Goal: Transaction & Acquisition: Purchase product/service

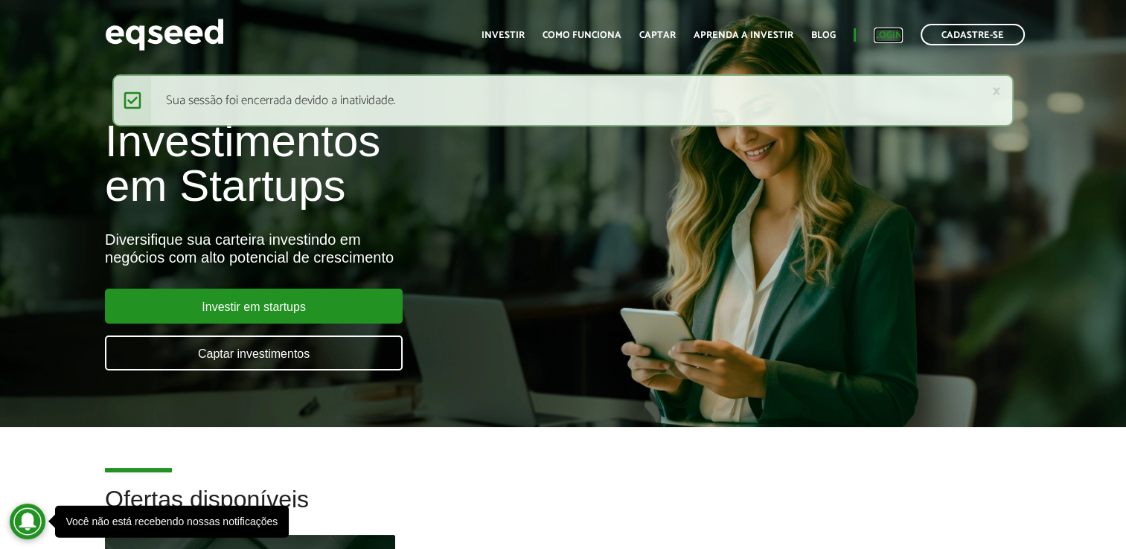
click at [892, 32] on link "Login" at bounding box center [888, 36] width 29 height 10
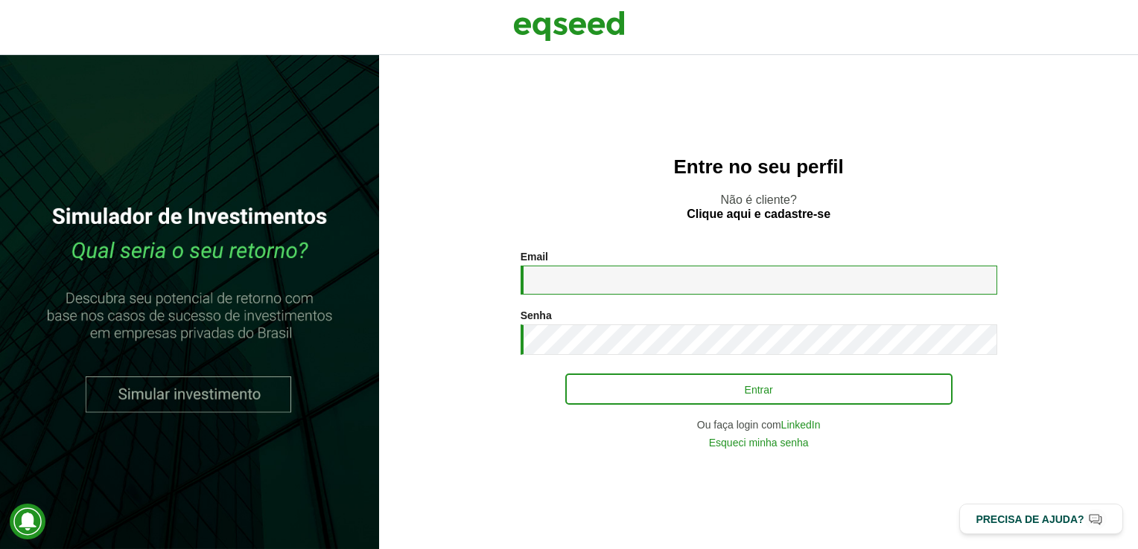
type input "**********"
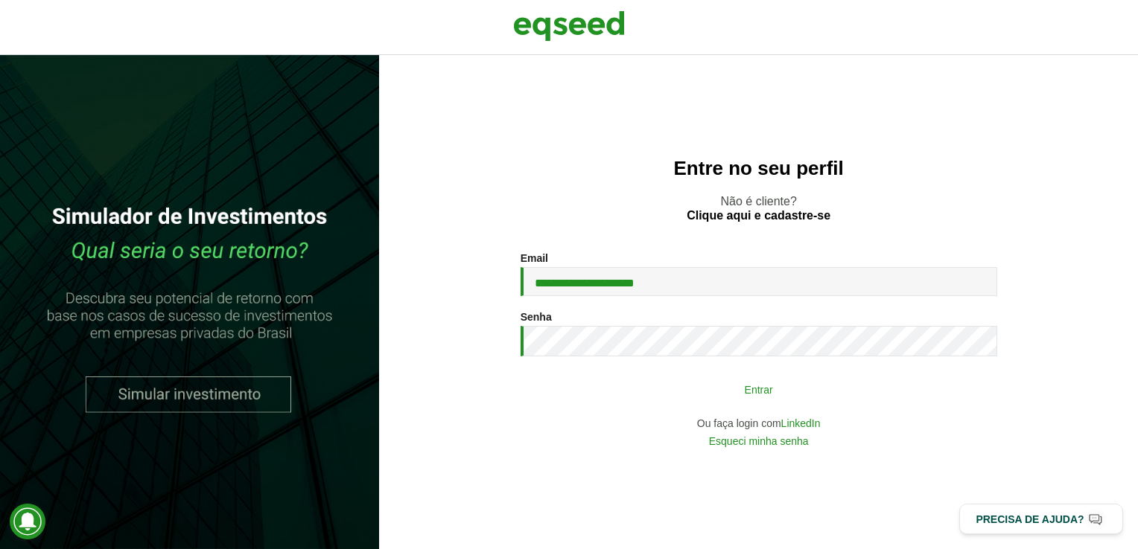
click at [595, 389] on button "Entrar" at bounding box center [758, 389] width 387 height 28
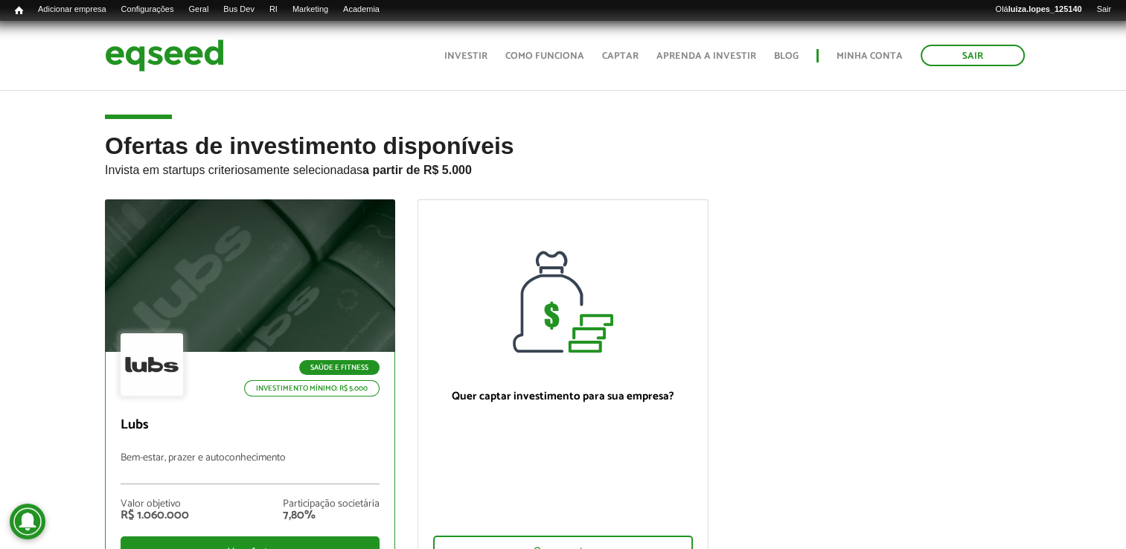
scroll to position [149, 0]
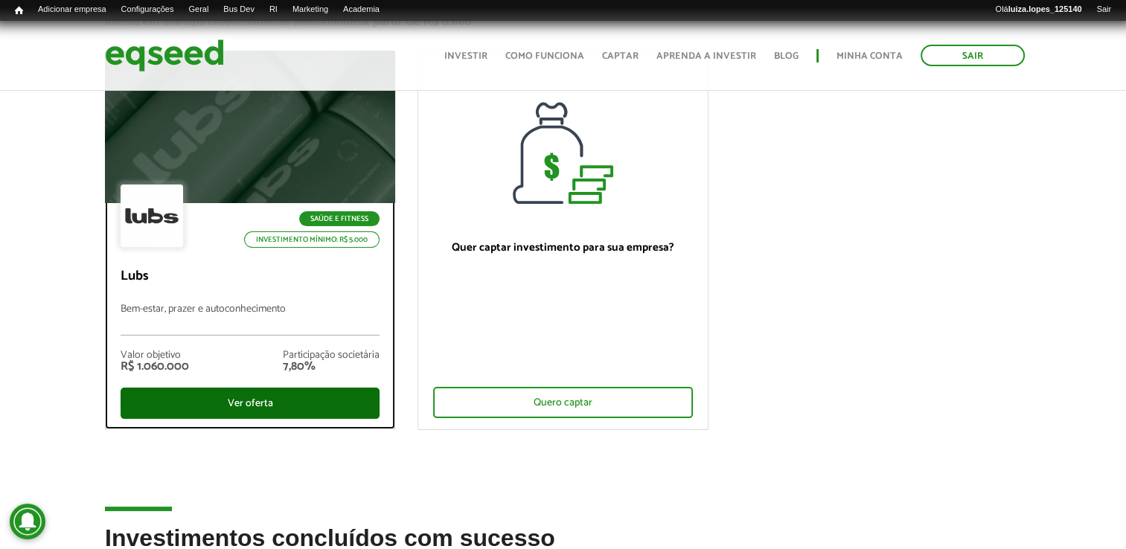
click at [286, 406] on div "Ver oferta" at bounding box center [250, 403] width 259 height 31
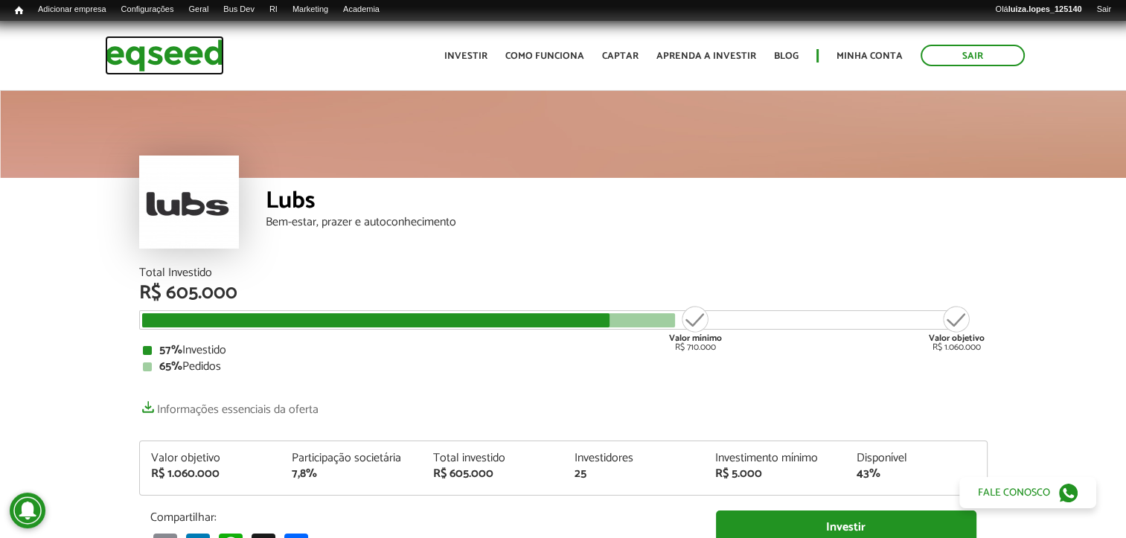
click at [191, 59] on img at bounding box center [164, 55] width 119 height 39
